Goal: Ask a question: Seek information or help from site administrators or community

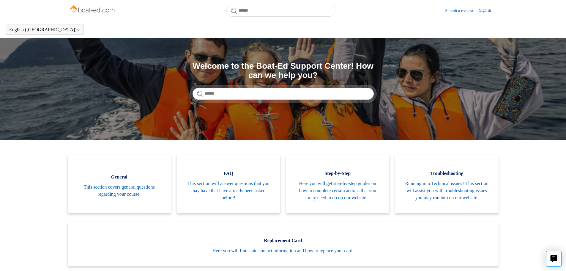
scroll to position [132, 0]
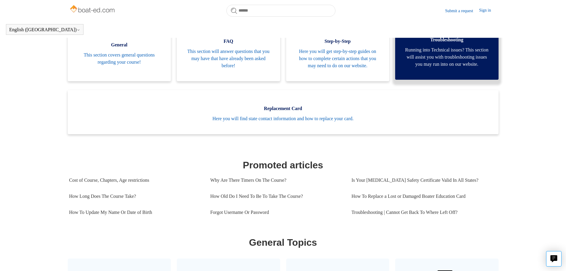
click at [443, 58] on span "Running into Technical issues? This section will assist you with troubleshootin…" at bounding box center [447, 56] width 86 height 21
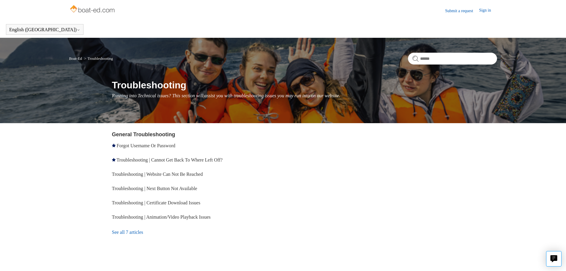
click at [457, 10] on link "Submit a request" at bounding box center [462, 11] width 34 height 6
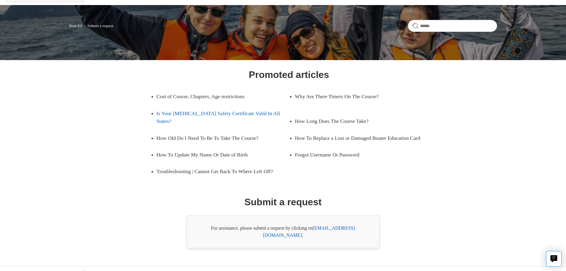
scroll to position [34, 0]
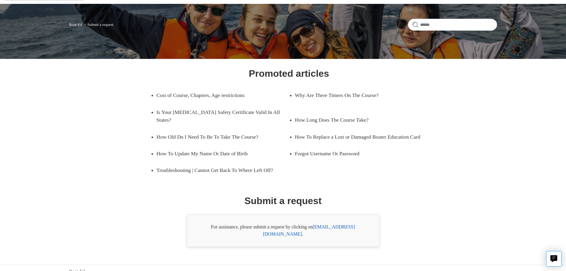
click at [324, 227] on link "support@boat-ed.com" at bounding box center [309, 230] width 92 height 12
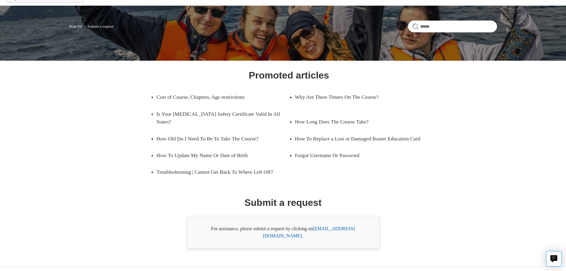
scroll to position [0, 0]
